Goal: Task Accomplishment & Management: Complete application form

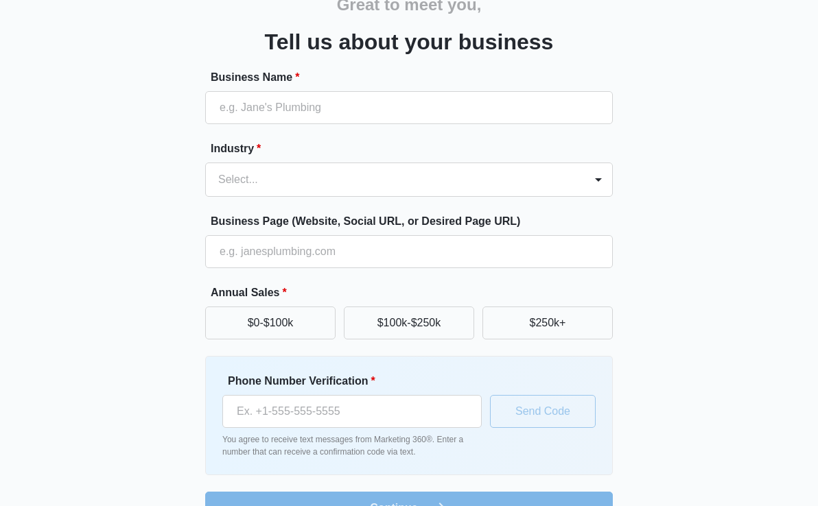
scroll to position [73, 0]
click at [275, 338] on button "$0-$100k" at bounding box center [270, 323] width 130 height 33
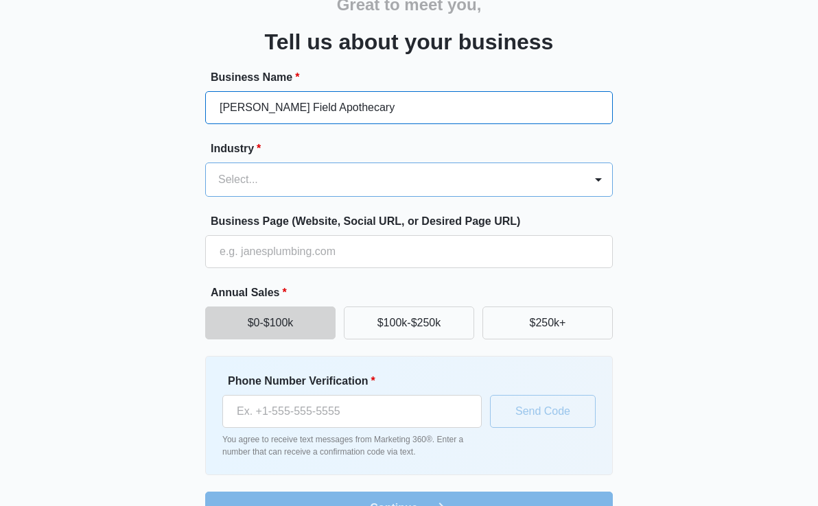
type input "[PERSON_NAME] Field Apothecary"
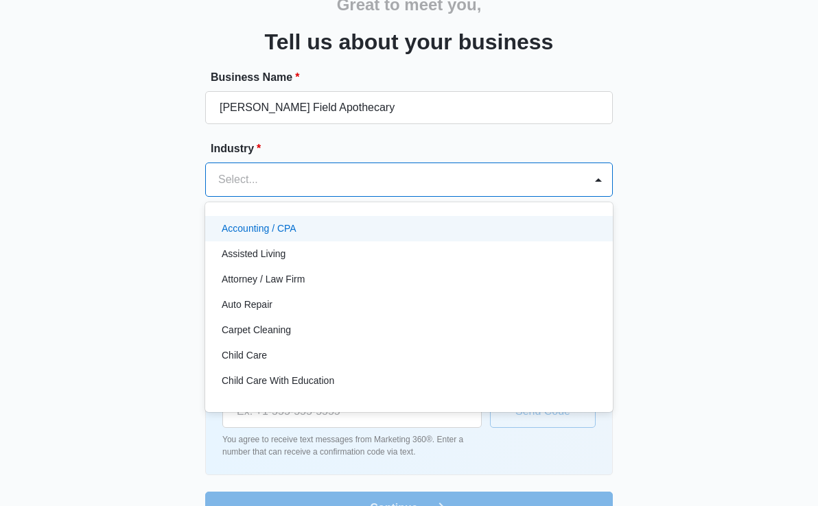
click at [305, 180] on div at bounding box center [392, 179] width 348 height 19
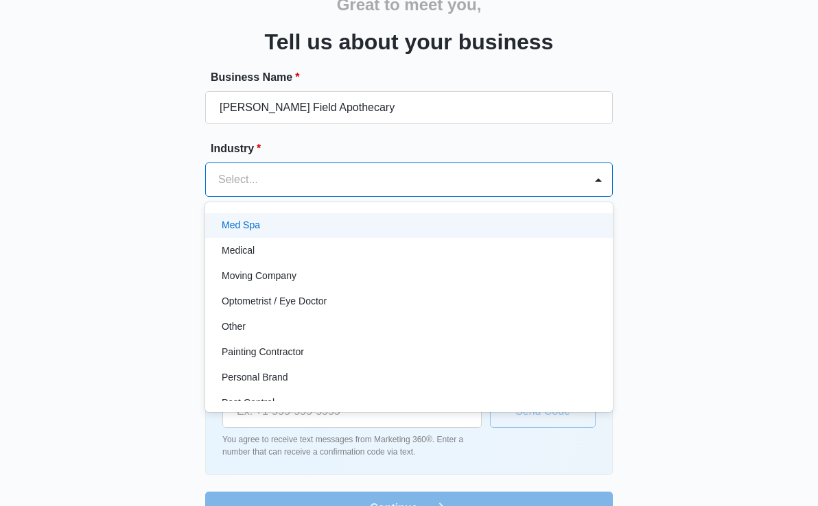
scroll to position [717, 0]
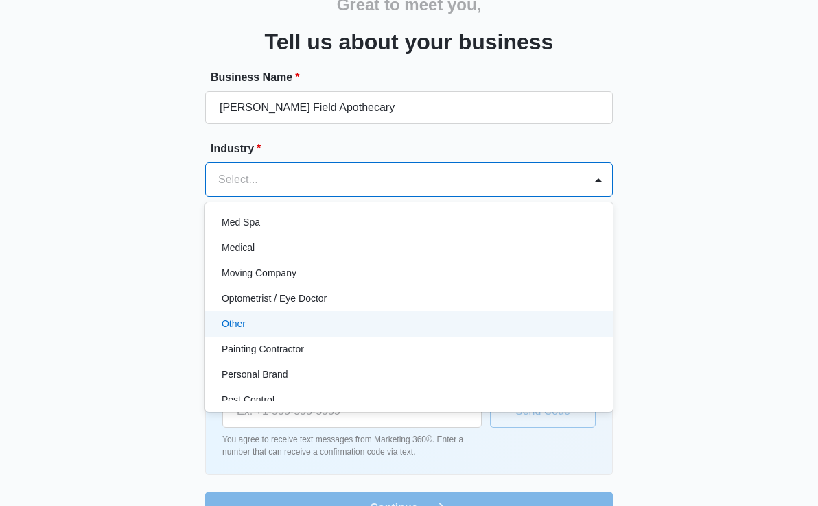
click at [296, 324] on div "Other" at bounding box center [408, 324] width 372 height 14
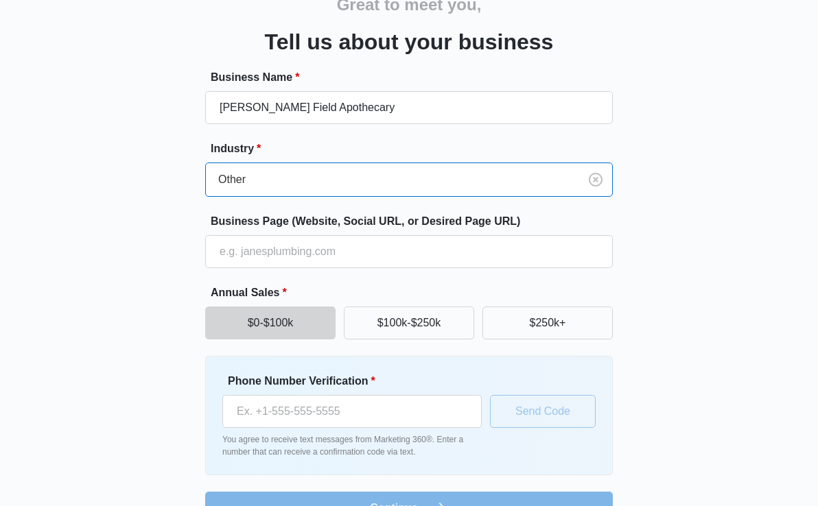
click at [296, 324] on button "$0-$100k" at bounding box center [270, 323] width 130 height 33
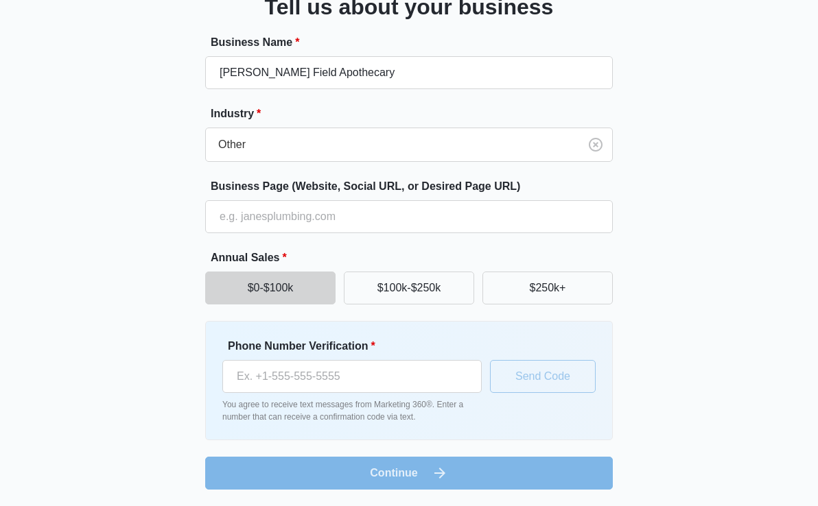
scroll to position [108, 0]
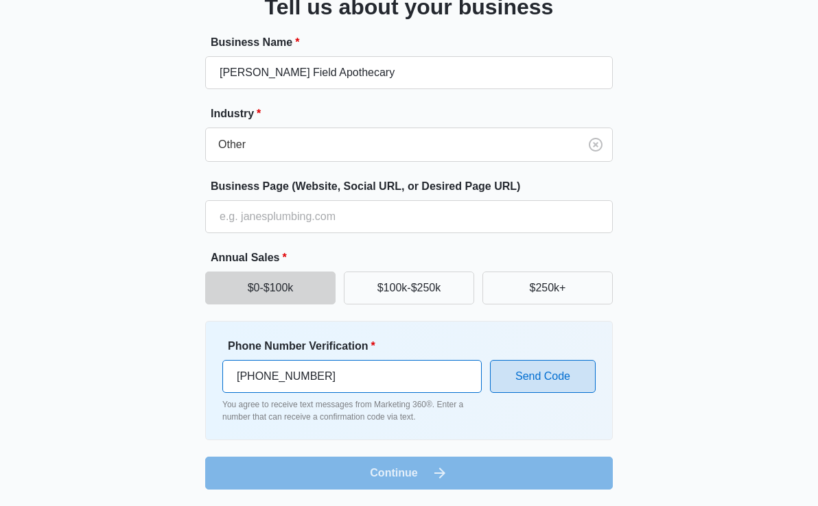
type input "[PHONE_NUMBER]"
click at [521, 380] on button "Send Code" at bounding box center [543, 376] width 106 height 33
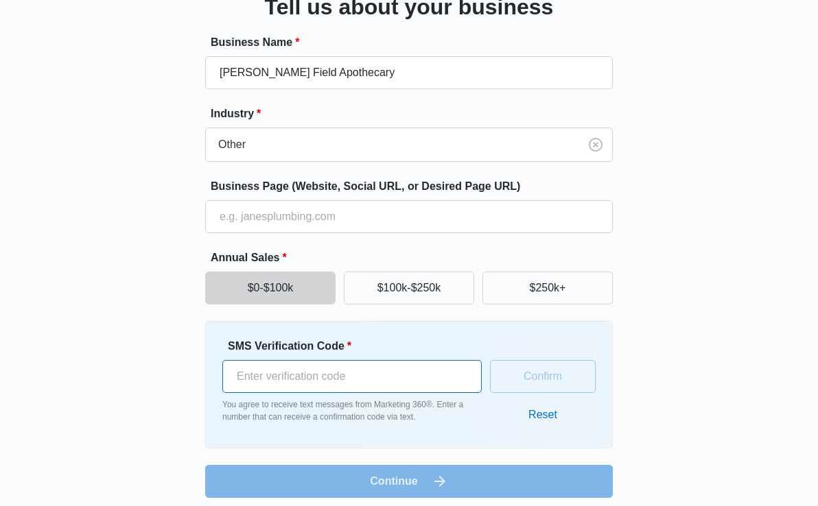
click at [393, 375] on input "SMS Verification Code *" at bounding box center [351, 376] width 259 height 33
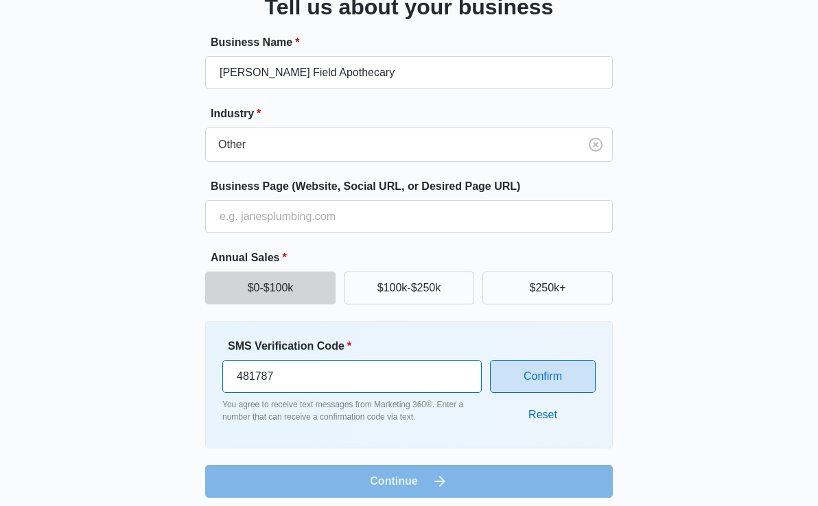
type input "481787"
click at [543, 372] on button "Confirm" at bounding box center [543, 376] width 106 height 33
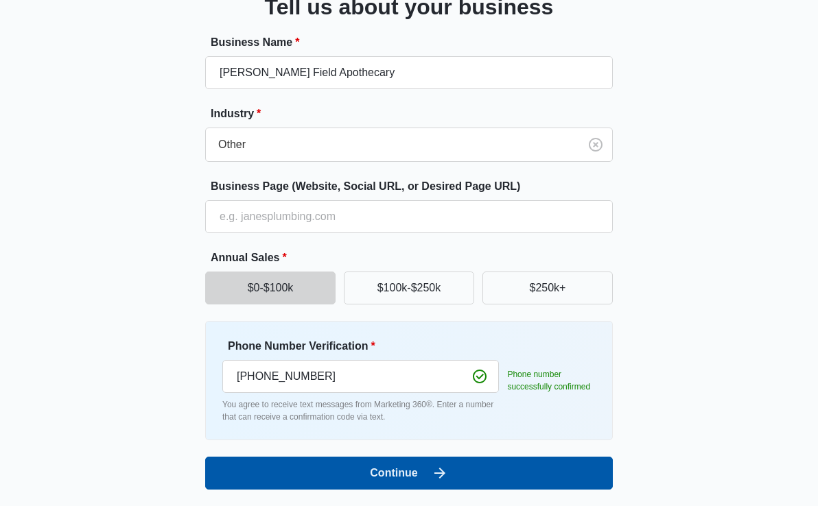
click at [401, 481] on button "Continue" at bounding box center [408, 473] width 407 height 33
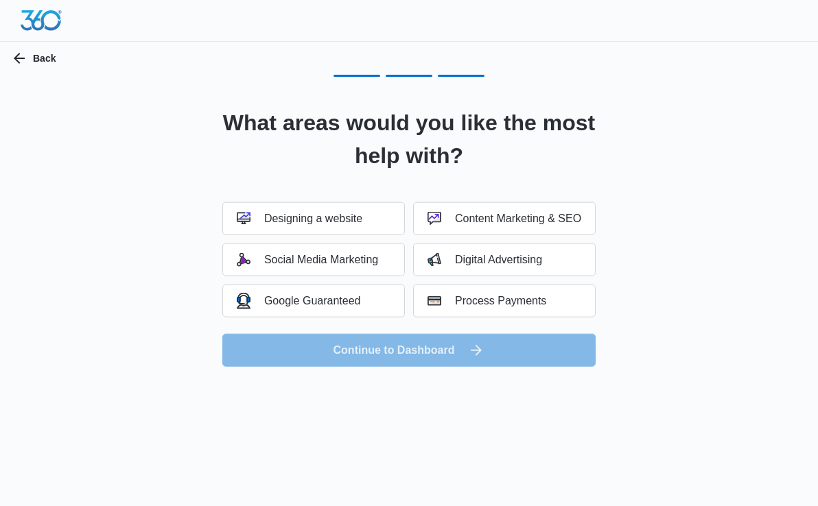
scroll to position [0, 0]
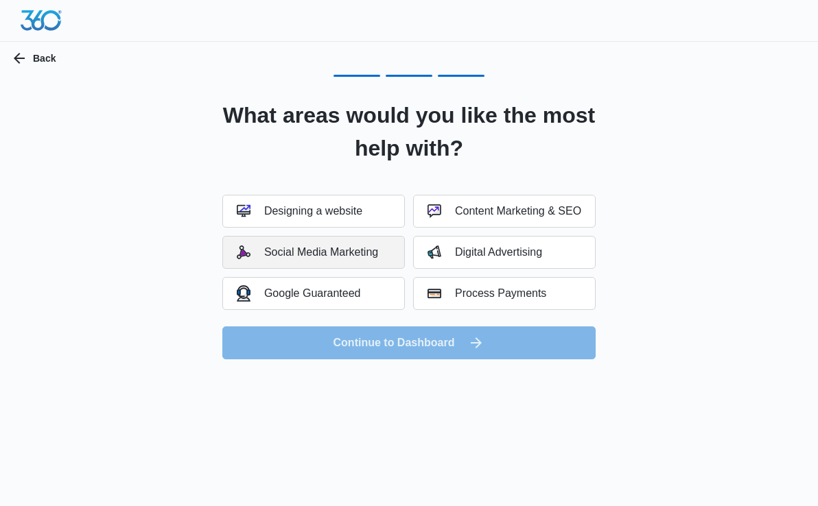
click at [391, 255] on button "Social Media Marketing" at bounding box center [313, 252] width 182 height 33
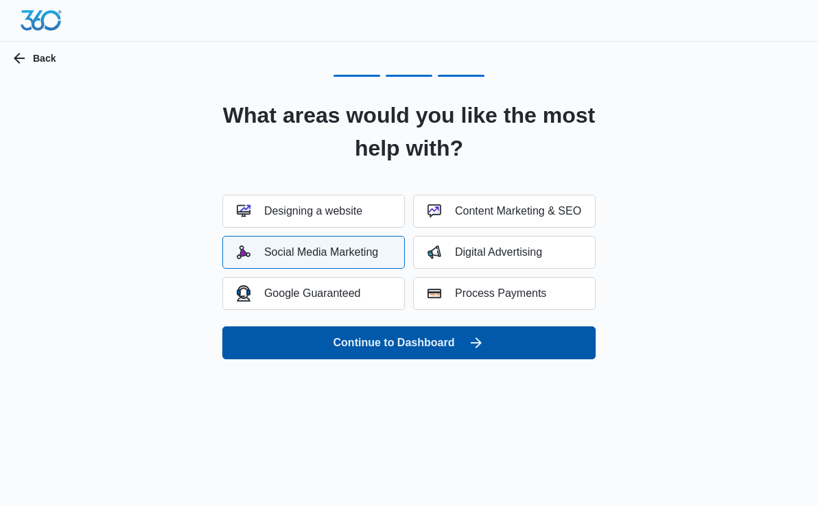
click at [416, 340] on button "Continue to Dashboard" at bounding box center [408, 343] width 373 height 33
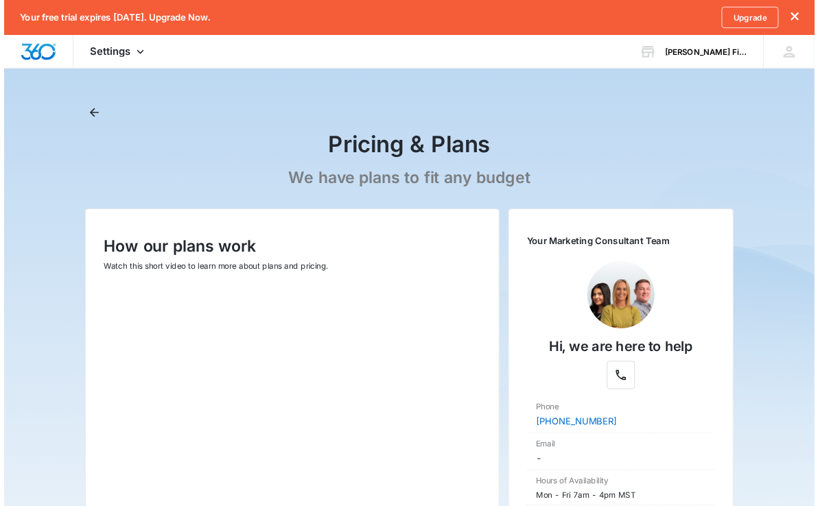
scroll to position [127, 0]
